Goal: Information Seeking & Learning: Learn about a topic

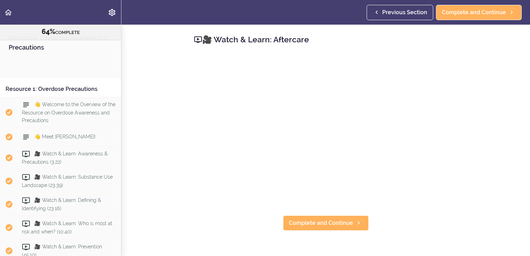
scroll to position [211, 0]
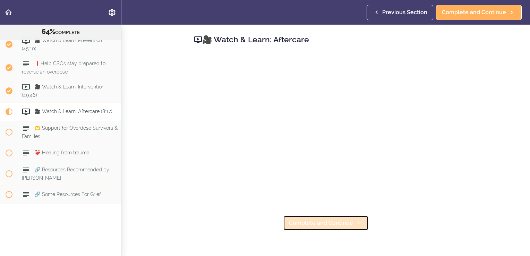
click at [303, 225] on span "Complete and Continue" at bounding box center [321, 223] width 64 height 8
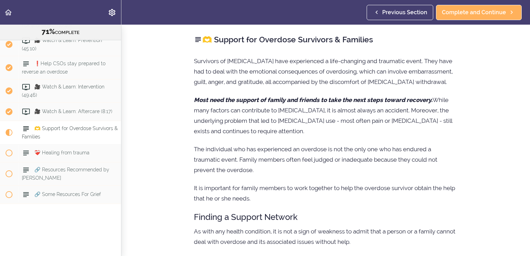
click at [402, 21] on div "Previous Section Complete and Continue" at bounding box center [446, 12] width 158 height 25
click at [398, 14] on span "Previous Section" at bounding box center [404, 12] width 45 height 8
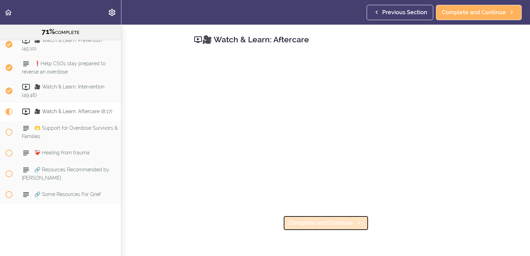
click at [312, 228] on link "Complete and Continue" at bounding box center [326, 222] width 86 height 15
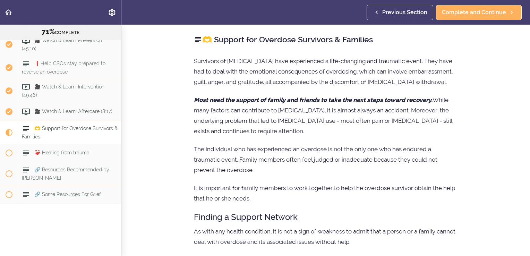
scroll to position [335, 0]
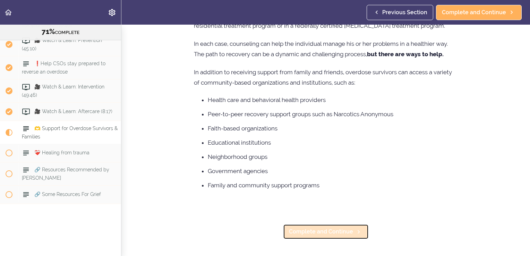
click at [300, 227] on span "Complete and Continue" at bounding box center [321, 231] width 64 height 8
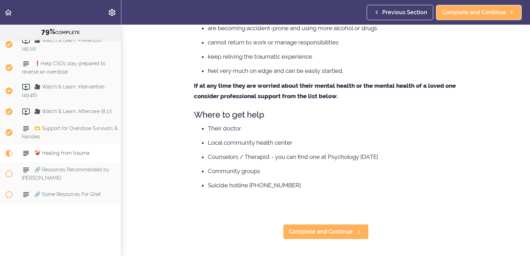
scroll to position [1817, 0]
click at [339, 228] on span "Complete and Continue" at bounding box center [321, 231] width 64 height 8
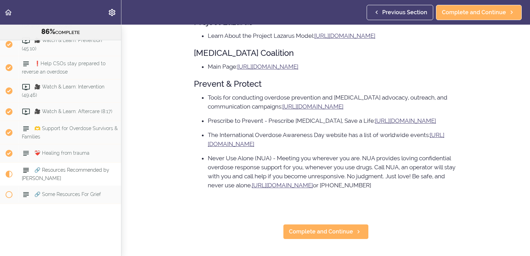
scroll to position [377, 0]
click at [338, 227] on span "Complete and Continue" at bounding box center [321, 231] width 64 height 8
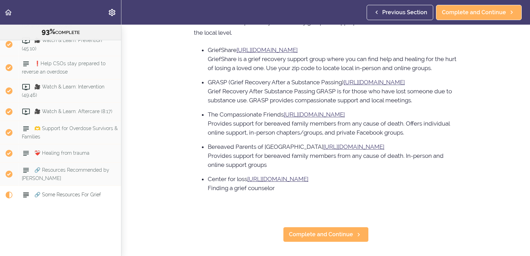
scroll to position [46, 0]
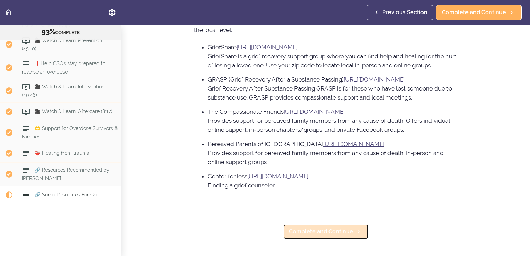
click at [344, 228] on span "Complete and Continue" at bounding box center [321, 231] width 64 height 8
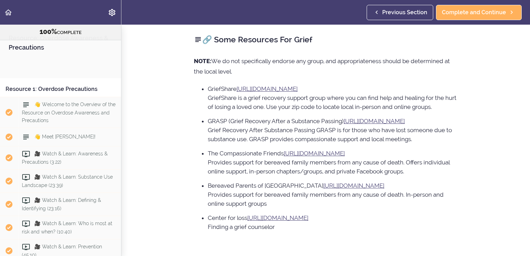
scroll to position [211, 0]
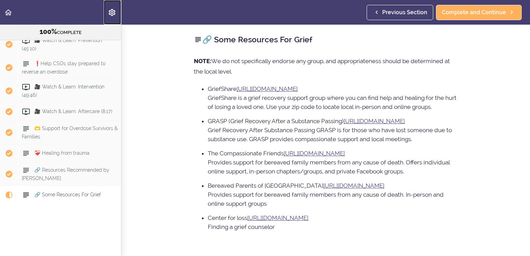
click at [115, 12] on icon "Settings Menu" at bounding box center [112, 12] width 8 height 8
click at [10, 12] on use "Back to course curriculum" at bounding box center [8, 12] width 7 height 6
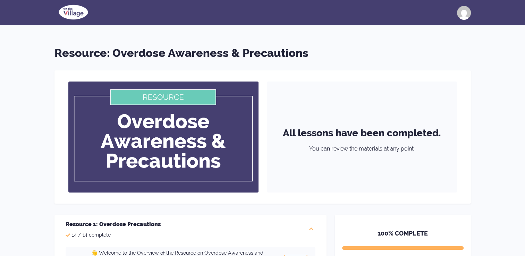
click at [466, 15] on div at bounding box center [464, 13] width 14 height 14
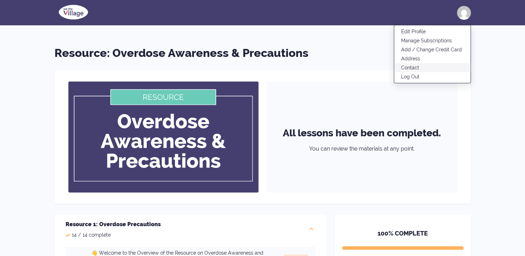
click at [437, 66] on link "Contact" at bounding box center [432, 67] width 76 height 9
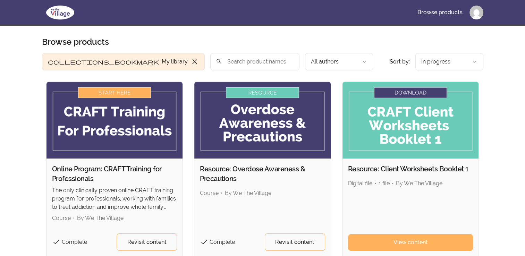
click at [311, 68] on html "Skip to main content Main menu Includes navigation links and user settings Brow…" at bounding box center [262, 257] width 525 height 515
click at [182, 60] on html "Skip to main content Main menu Includes navigation links and user settings Brow…" at bounding box center [262, 257] width 525 height 515
click at [210, 60] on input "search" at bounding box center [254, 61] width 89 height 17
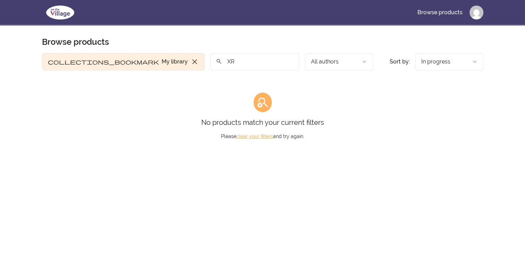
type input "X"
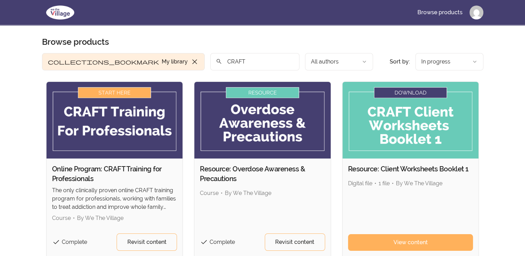
type input "CRAFT"
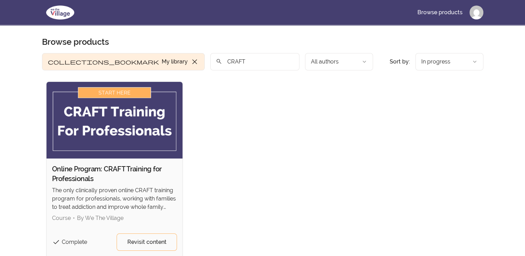
click at [243, 62] on input "CRAFT" at bounding box center [254, 61] width 89 height 17
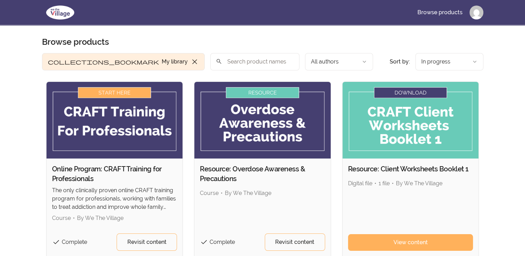
click at [478, 14] on html "Skip to main content Main menu Includes navigation links and user settings Brow…" at bounding box center [262, 257] width 525 height 515
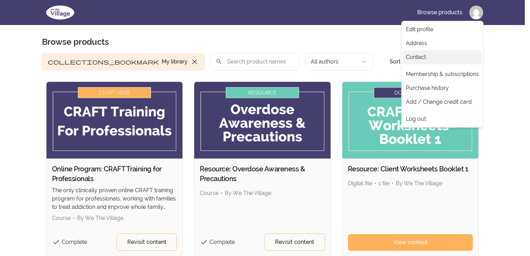
click at [442, 54] on link "Contact" at bounding box center [442, 57] width 79 height 14
